Goal: Check status: Check status

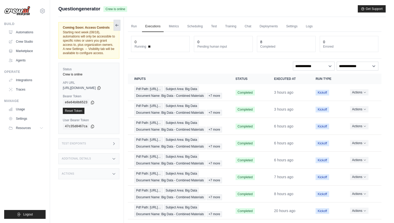
click at [117, 23] on icon at bounding box center [117, 25] width 4 height 4
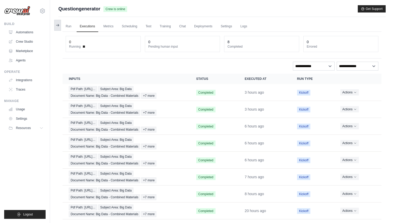
click at [58, 23] on icon at bounding box center [58, 25] width 4 height 4
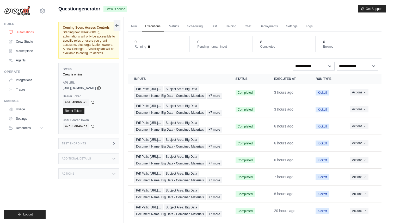
click at [30, 31] on link "Automations" at bounding box center [26, 32] width 39 height 8
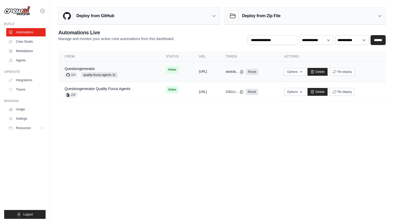
click at [207, 73] on button "https://questiongenerator-0de1f620-" at bounding box center [203, 72] width 8 height 4
click at [134, 72] on div "Questiongenerator GH quality-focus-agents Auto-deploy enabled" at bounding box center [109, 71] width 89 height 11
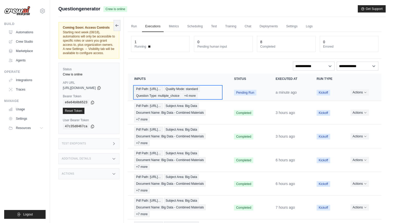
click at [164, 93] on div "Pdf Path: https://tutorelli-pdfs.s3.us-… Quality Mode: standard Question Type: …" at bounding box center [177, 92] width 87 height 13
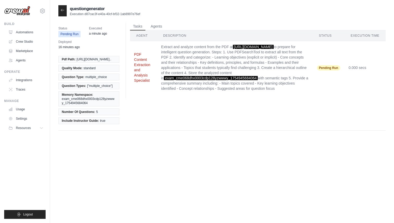
click at [144, 79] on button "PDF Content Extraction and Analysis Specialist" at bounding box center [143, 67] width 19 height 31
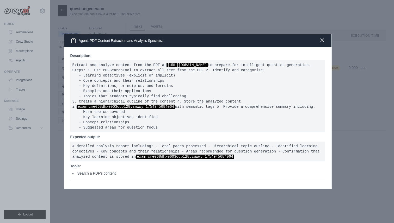
click at [321, 37] on icon "button" at bounding box center [322, 40] width 6 height 6
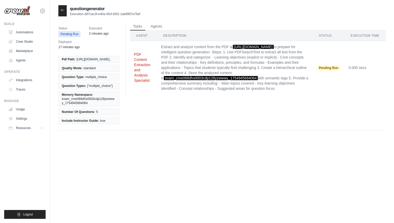
click at [146, 83] on button "PDF Content Extraction and Analysis Specialist" at bounding box center [143, 67] width 19 height 31
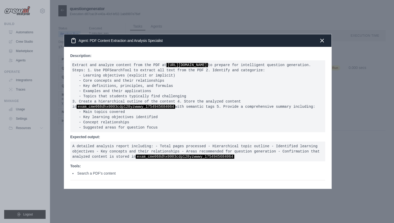
click at [323, 34] on div "Agent: PDF Content Extraction and Analysis Specialist" at bounding box center [197, 40] width 267 height 13
click at [322, 39] on icon "button" at bounding box center [322, 40] width 3 height 3
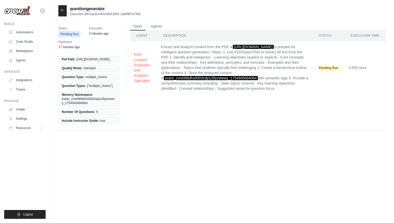
click at [64, 10] on icon at bounding box center [62, 10] width 4 height 4
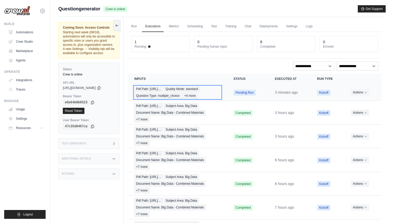
click at [213, 89] on div "Pdf Path: https://tutorelli-pdfs.s3.us-… Quality Mode: standard Question Type: …" at bounding box center [177, 92] width 87 height 13
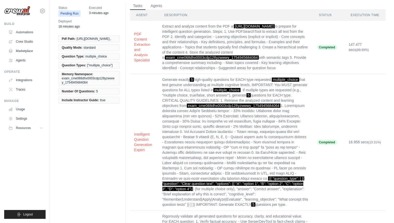
scroll to position [97, 0]
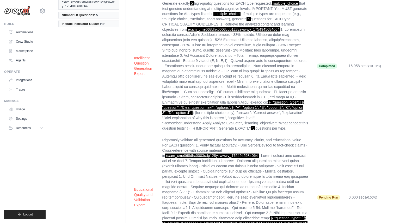
click at [106, 134] on div "Status Pending Run Executed 3 minutes ago Deployed 18 minutes ago Pdf Path: [UR…" at bounding box center [221, 95] width 327 height 339
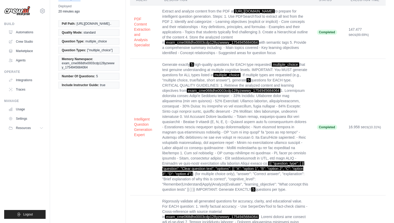
scroll to position [0, 0]
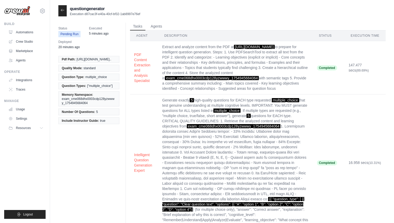
click at [64, 10] on icon at bounding box center [62, 10] width 4 height 4
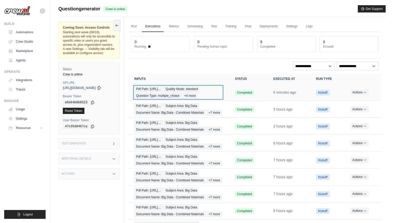
click at [181, 96] on span "Question Type: multiple_choice" at bounding box center [157, 96] width 47 height 6
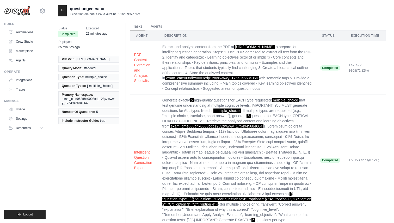
click at [63, 15] on div at bounding box center [62, 10] width 8 height 11
click at [63, 10] on icon at bounding box center [62, 10] width 4 height 4
